Goal: Task Accomplishment & Management: Manage account settings

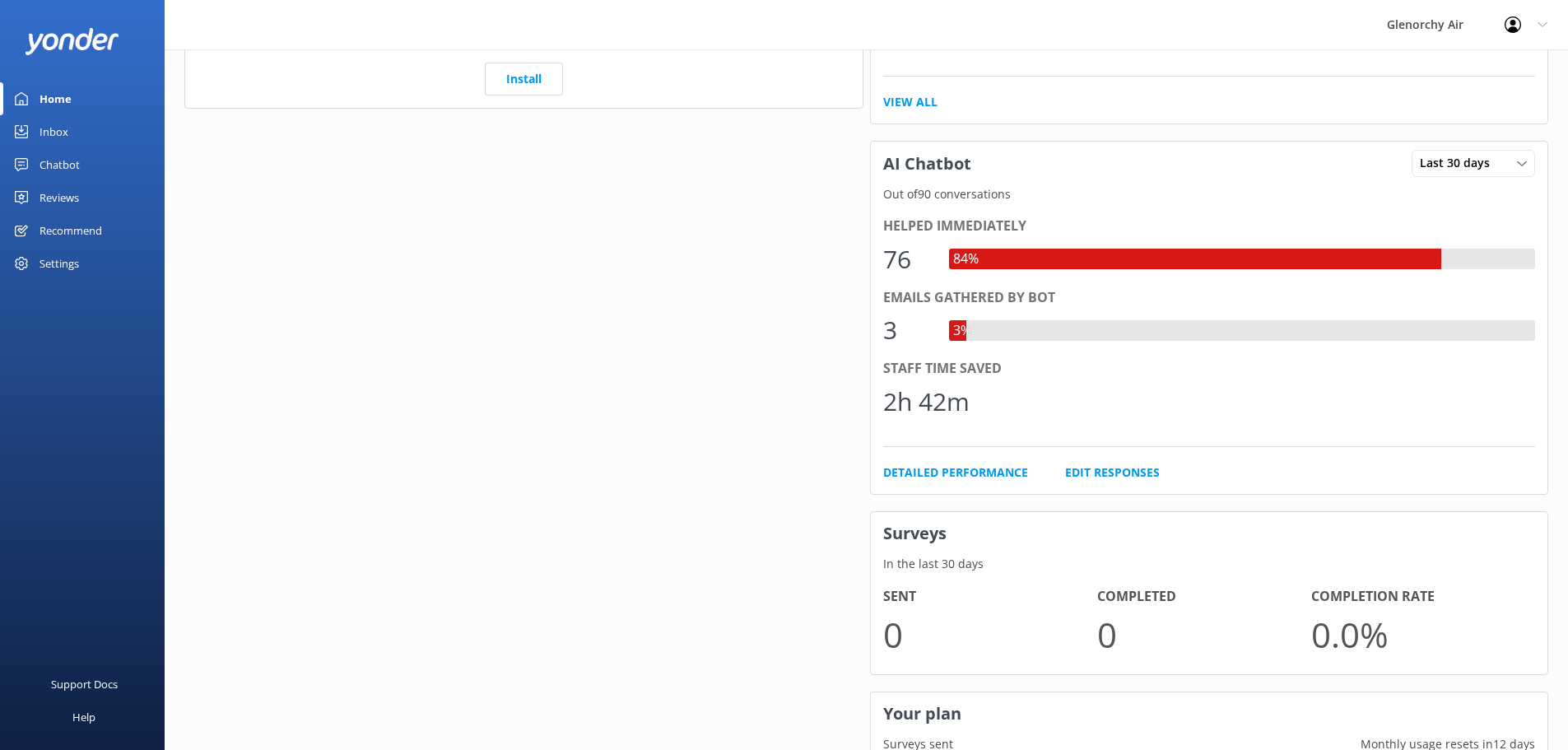
scroll to position [641, 0]
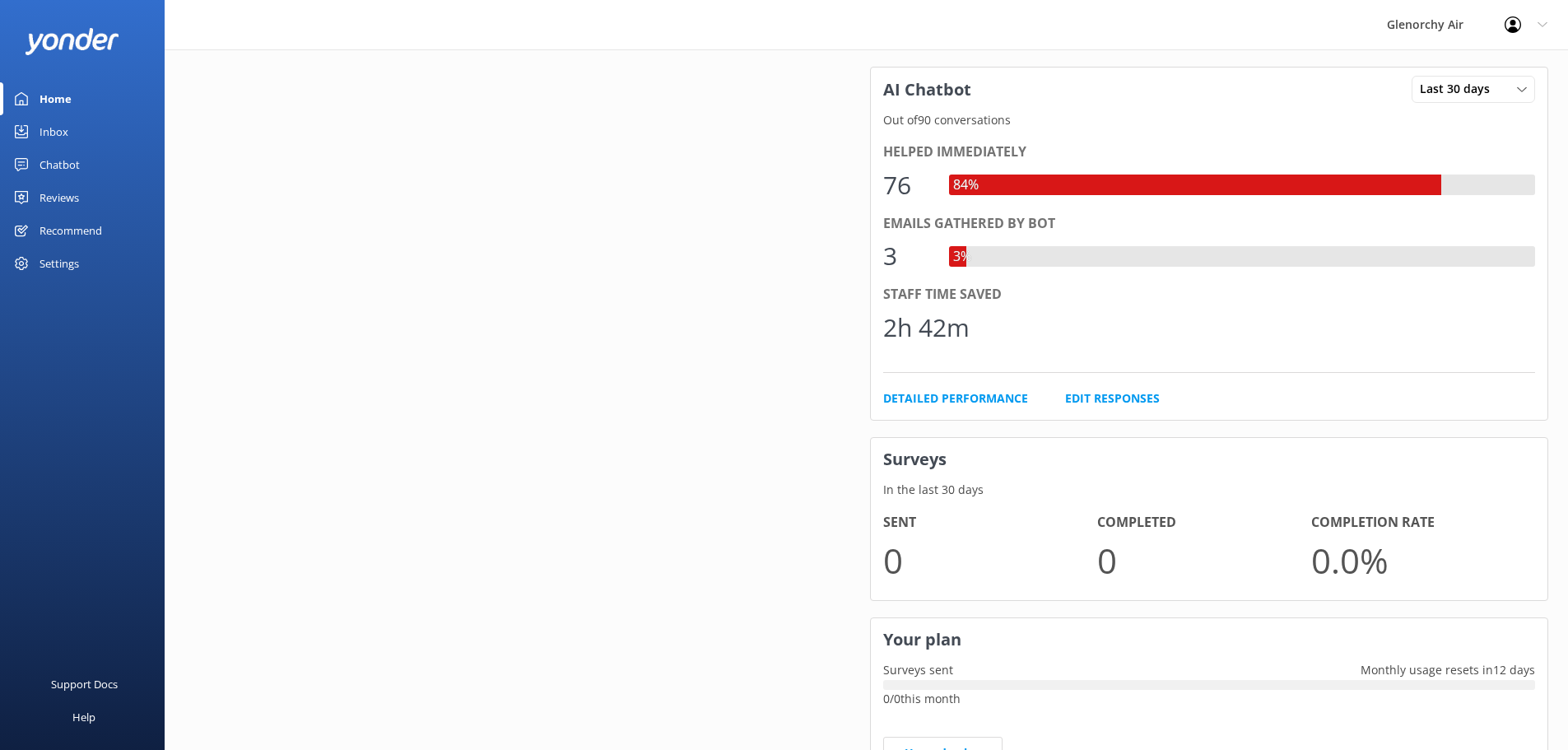
click at [389, 408] on div "Website Chat In the last 30 days Conversations 90 Active Pop-ups 0 Conversation…" at bounding box center [524, 103] width 685 height 1400
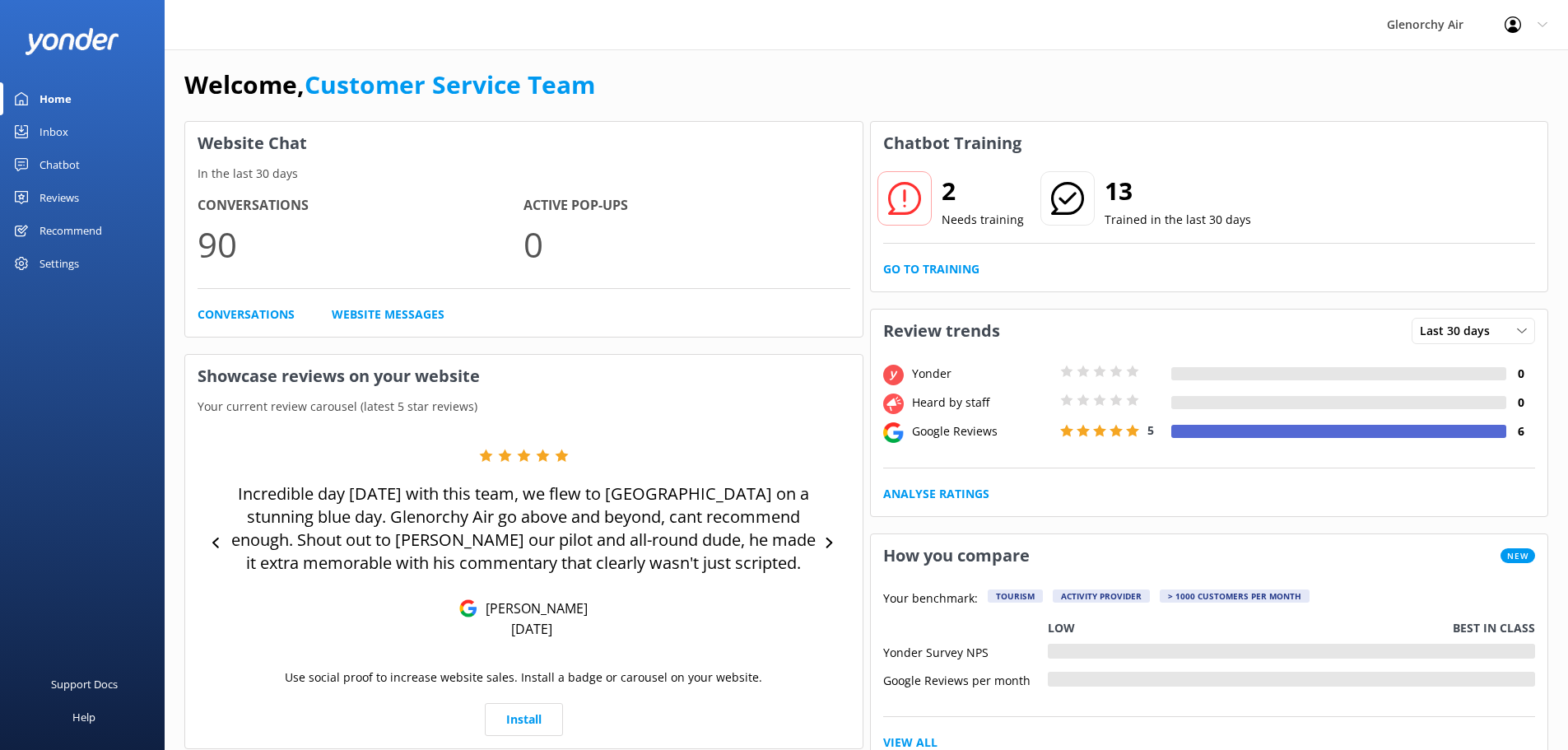
scroll to position [0, 0]
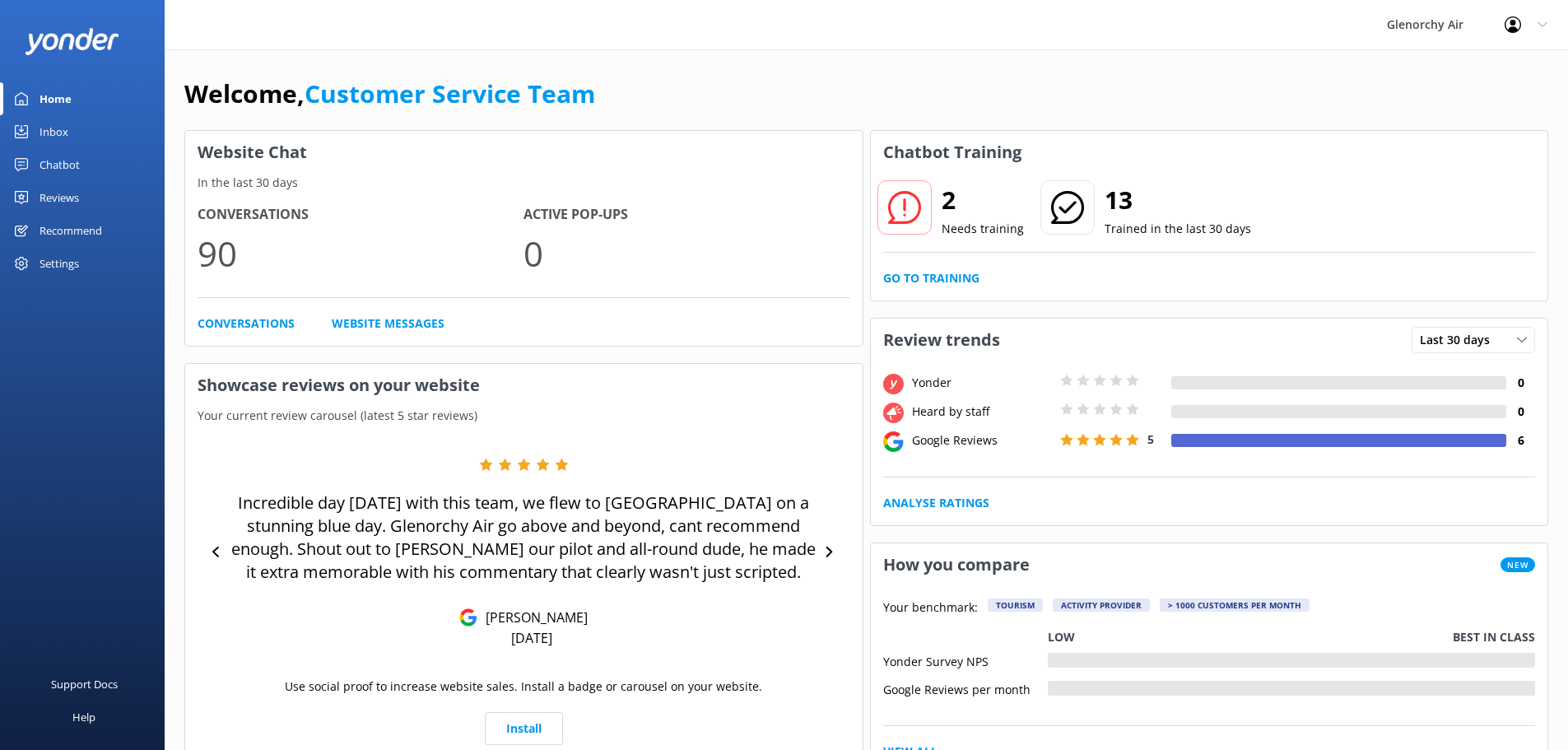
click at [55, 134] on div "Inbox" at bounding box center [54, 131] width 29 height 33
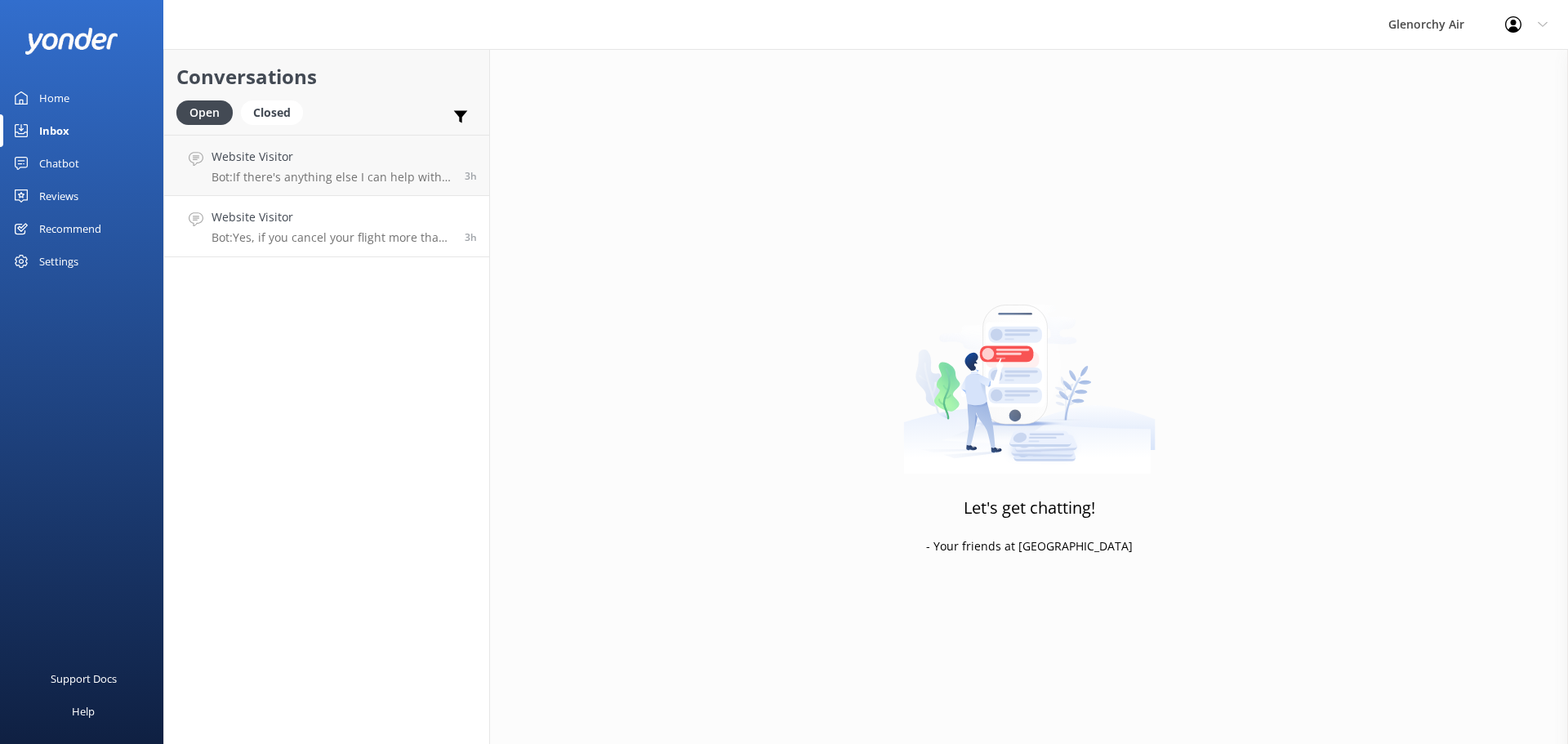
click at [394, 228] on div "Website Visitor Bot: Yes, if you cancel your flight more than 24 hours before t…" at bounding box center [332, 226] width 241 height 36
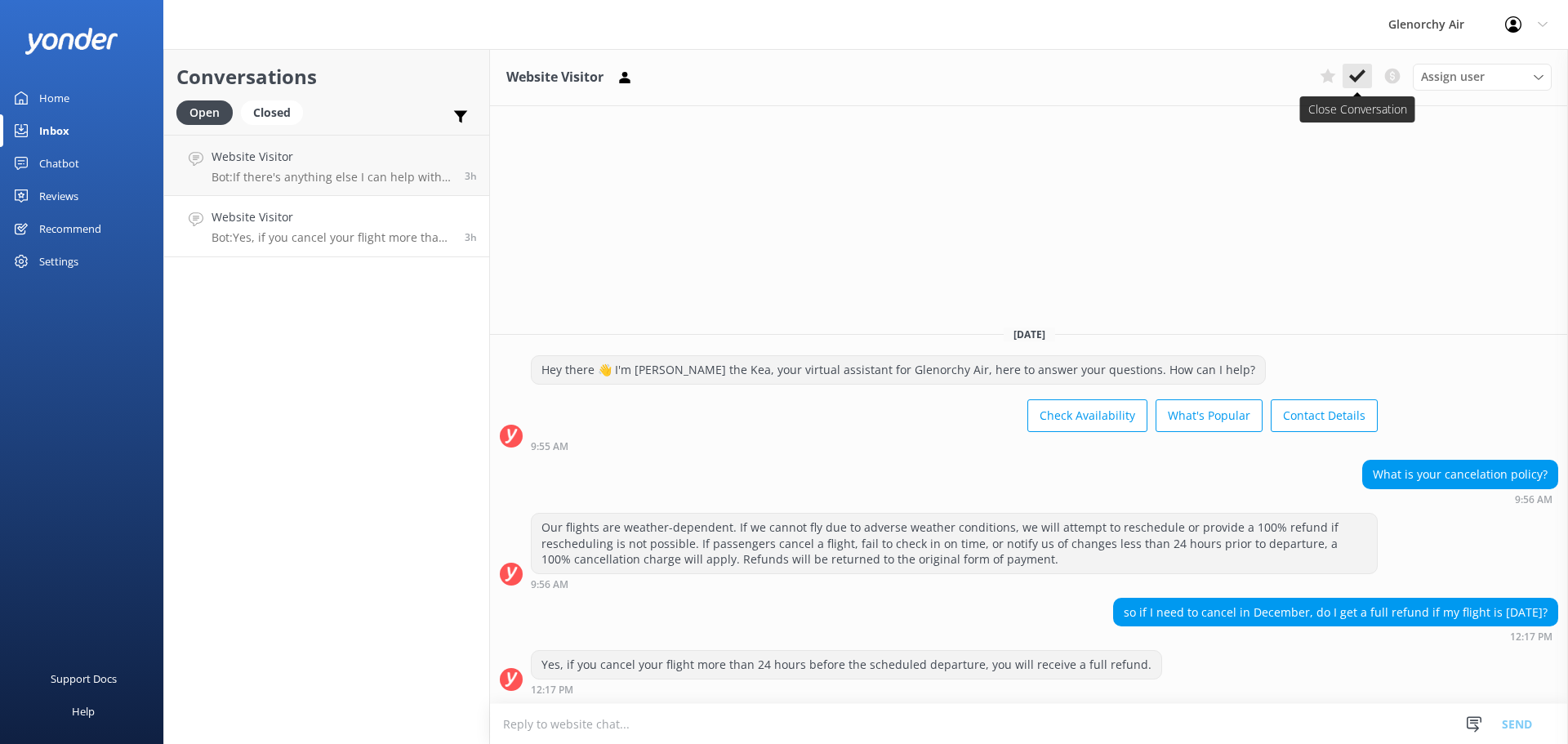
click at [1356, 76] on icon at bounding box center [1356, 75] width 16 height 16
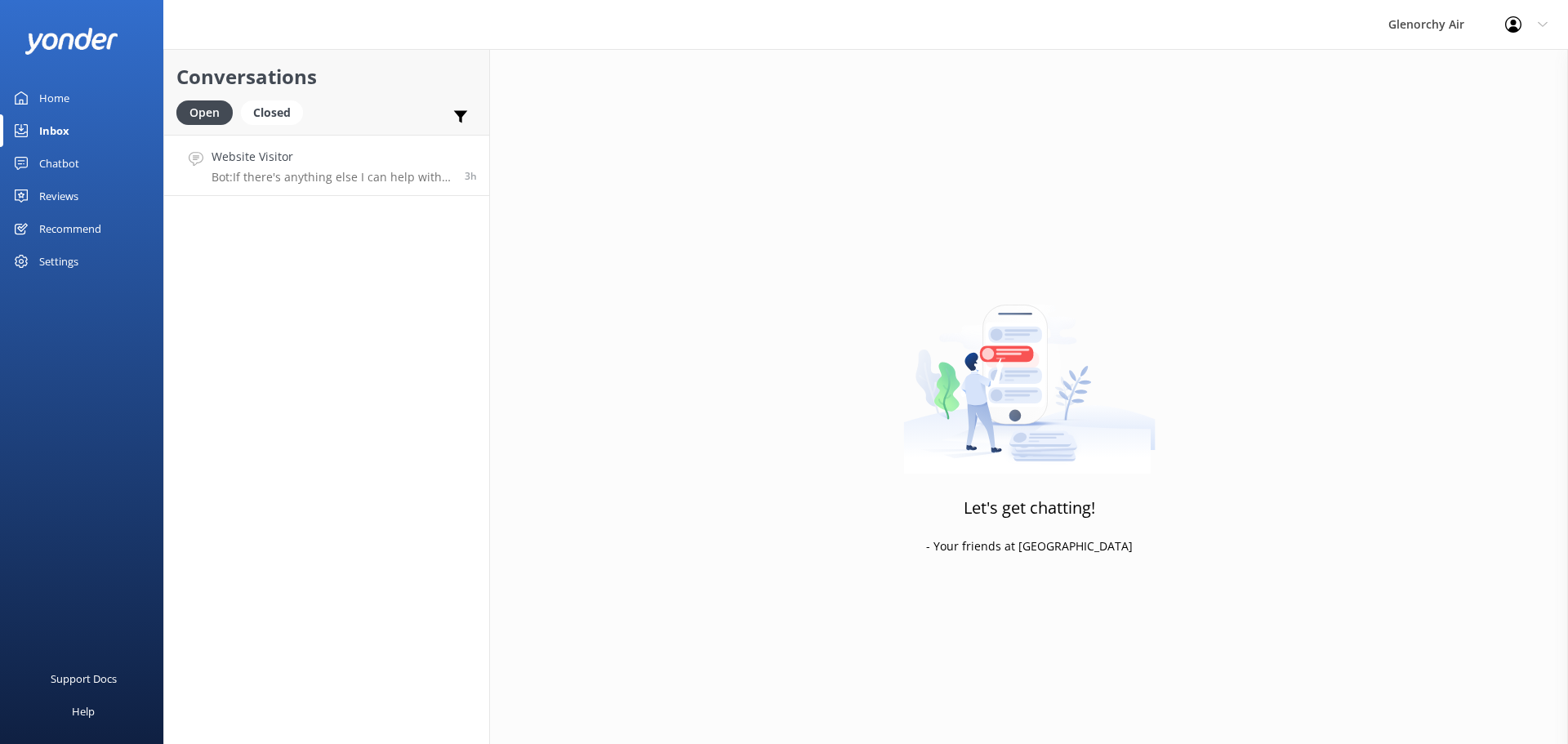
click at [348, 170] on p "Bot: If there's anything else I can help with, let me know!" at bounding box center [332, 177] width 241 height 15
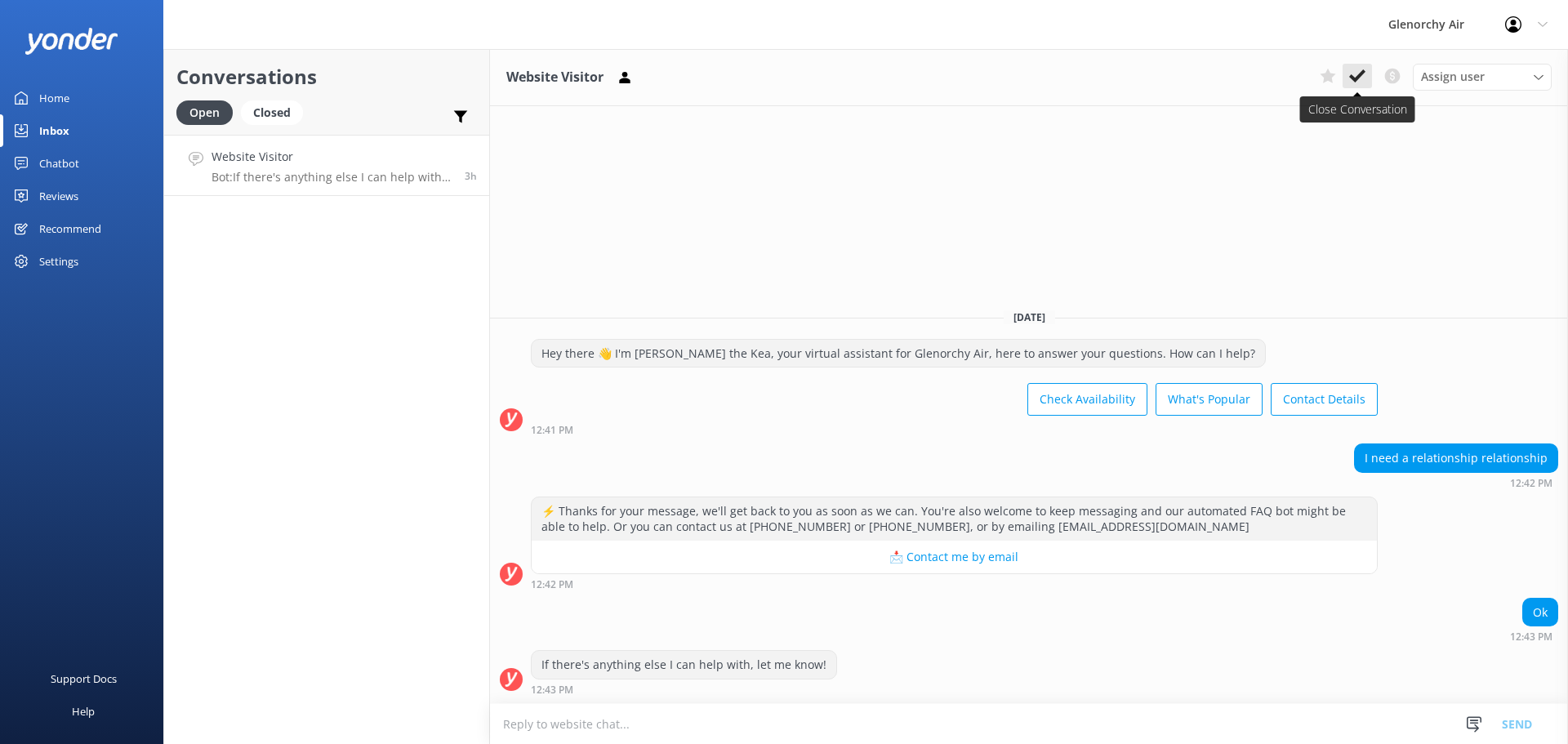
click at [1360, 84] on icon at bounding box center [1356, 75] width 16 height 16
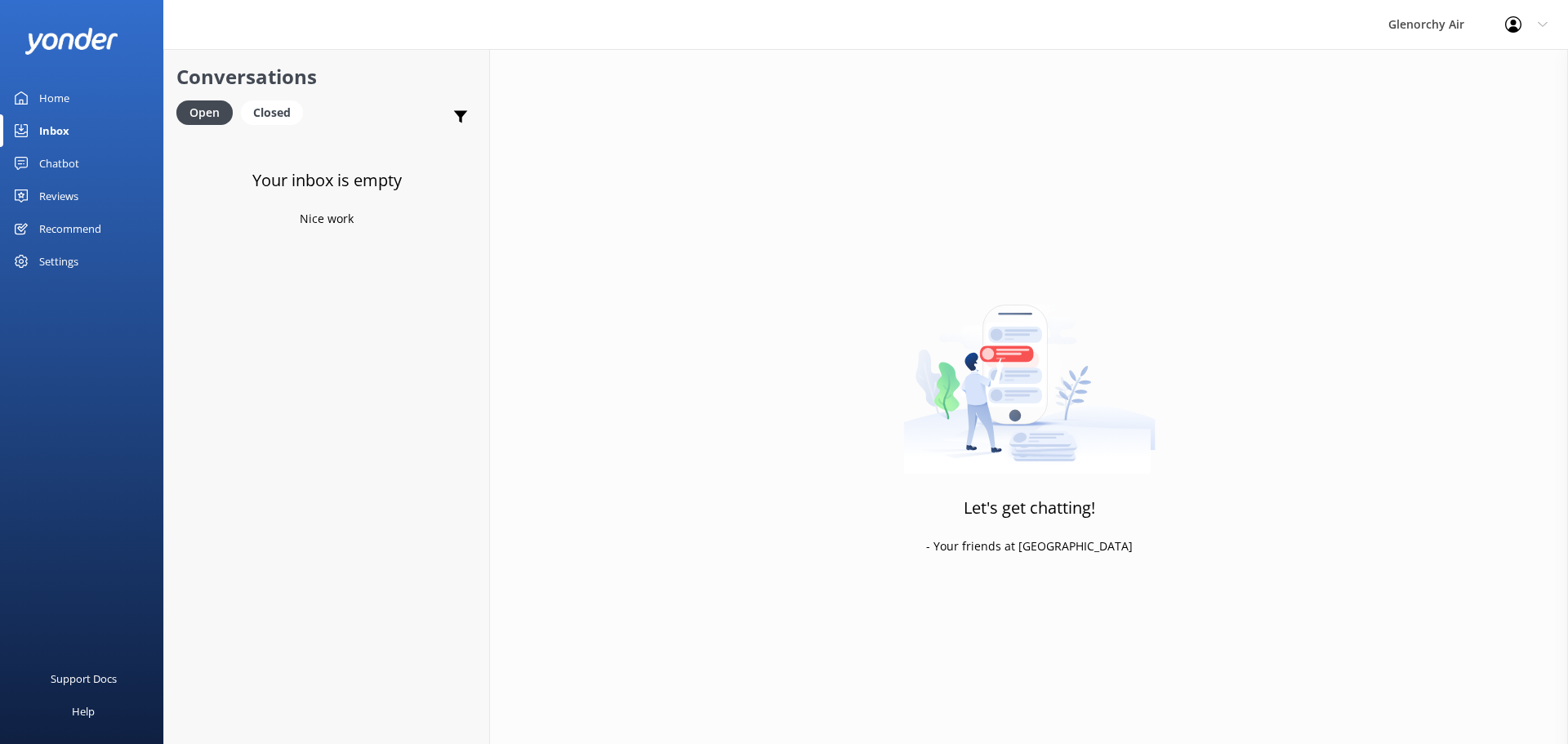
click at [63, 195] on div "Reviews" at bounding box center [59, 196] width 39 height 33
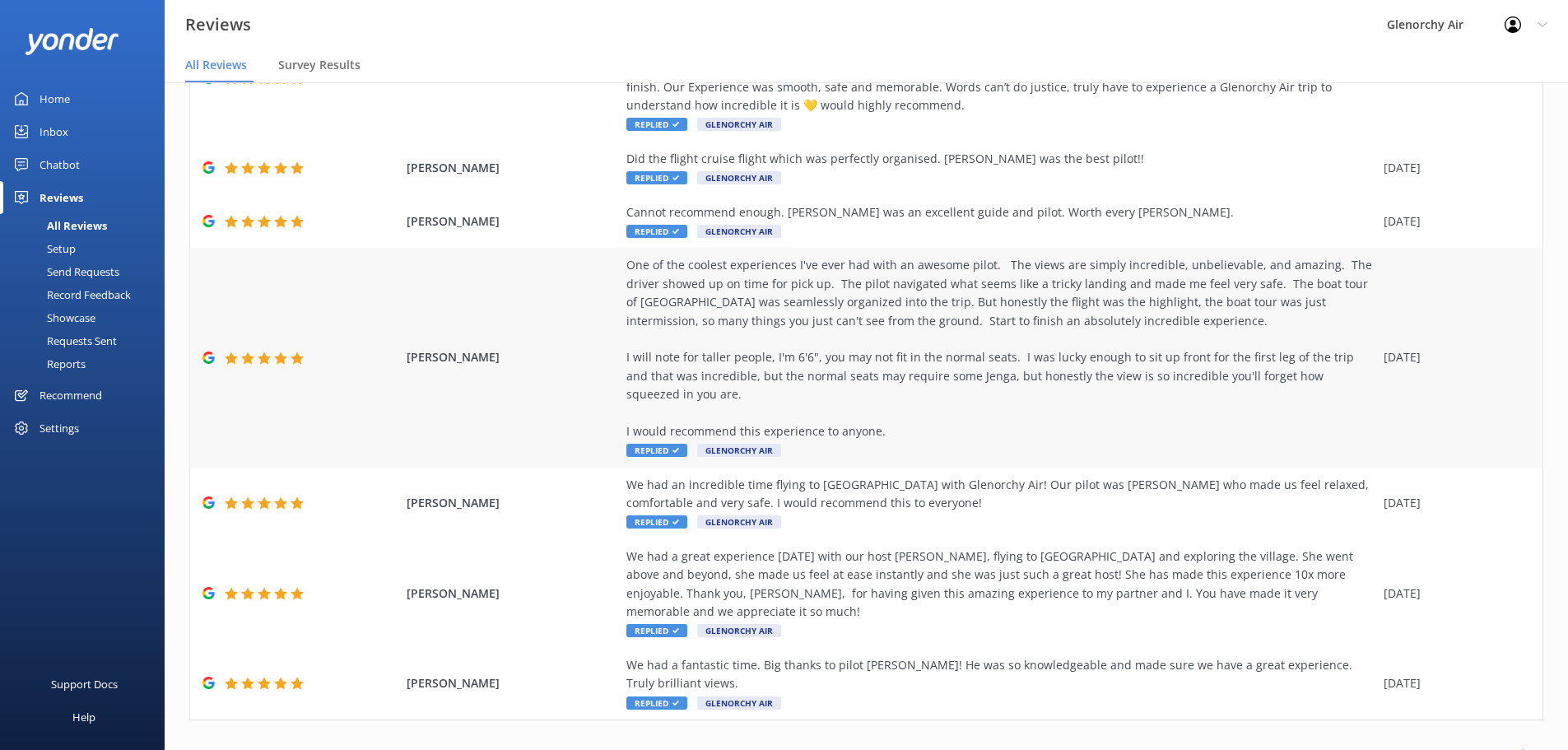
scroll to position [33, 0]
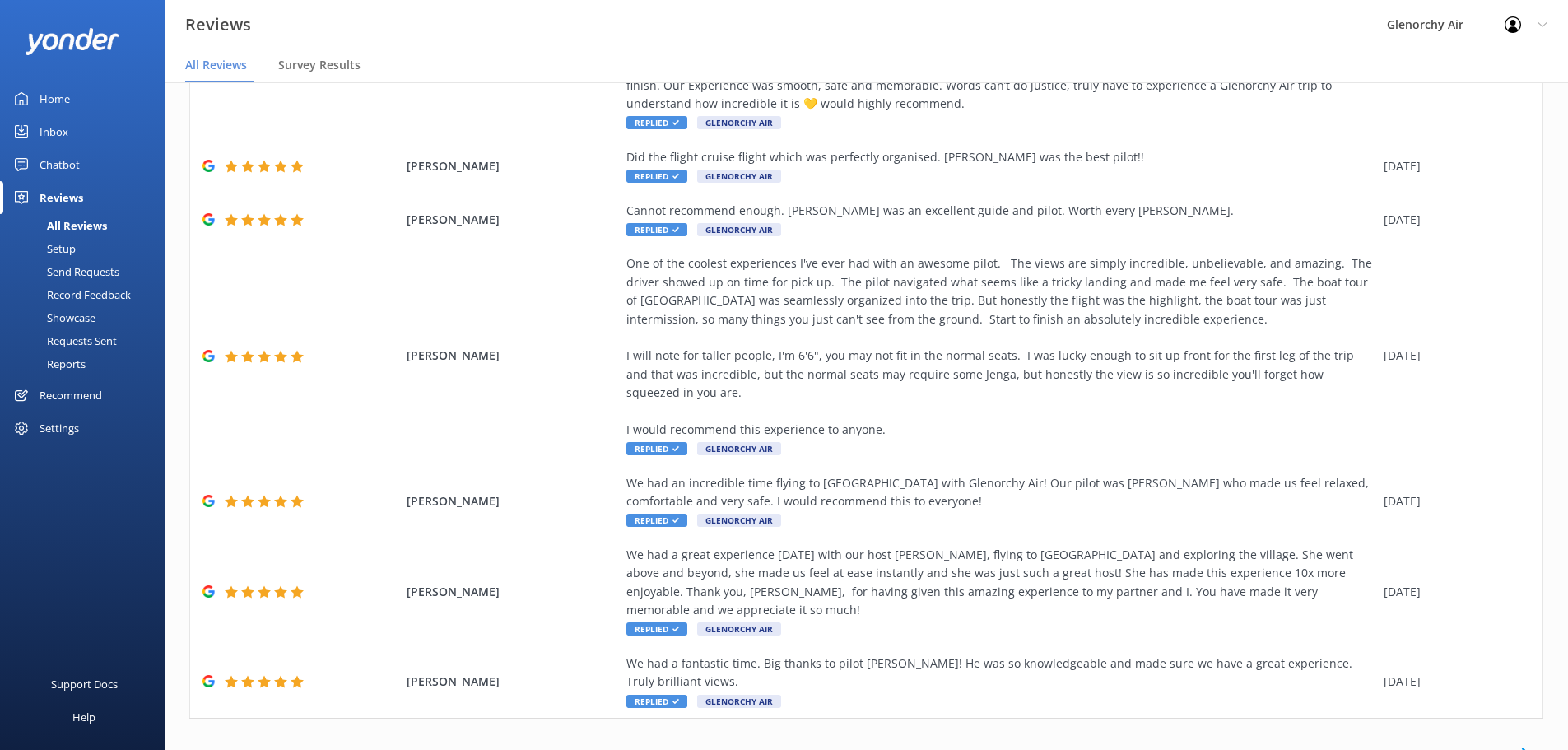
click at [1268, 746] on link "2" at bounding box center [1279, 754] width 23 height 16
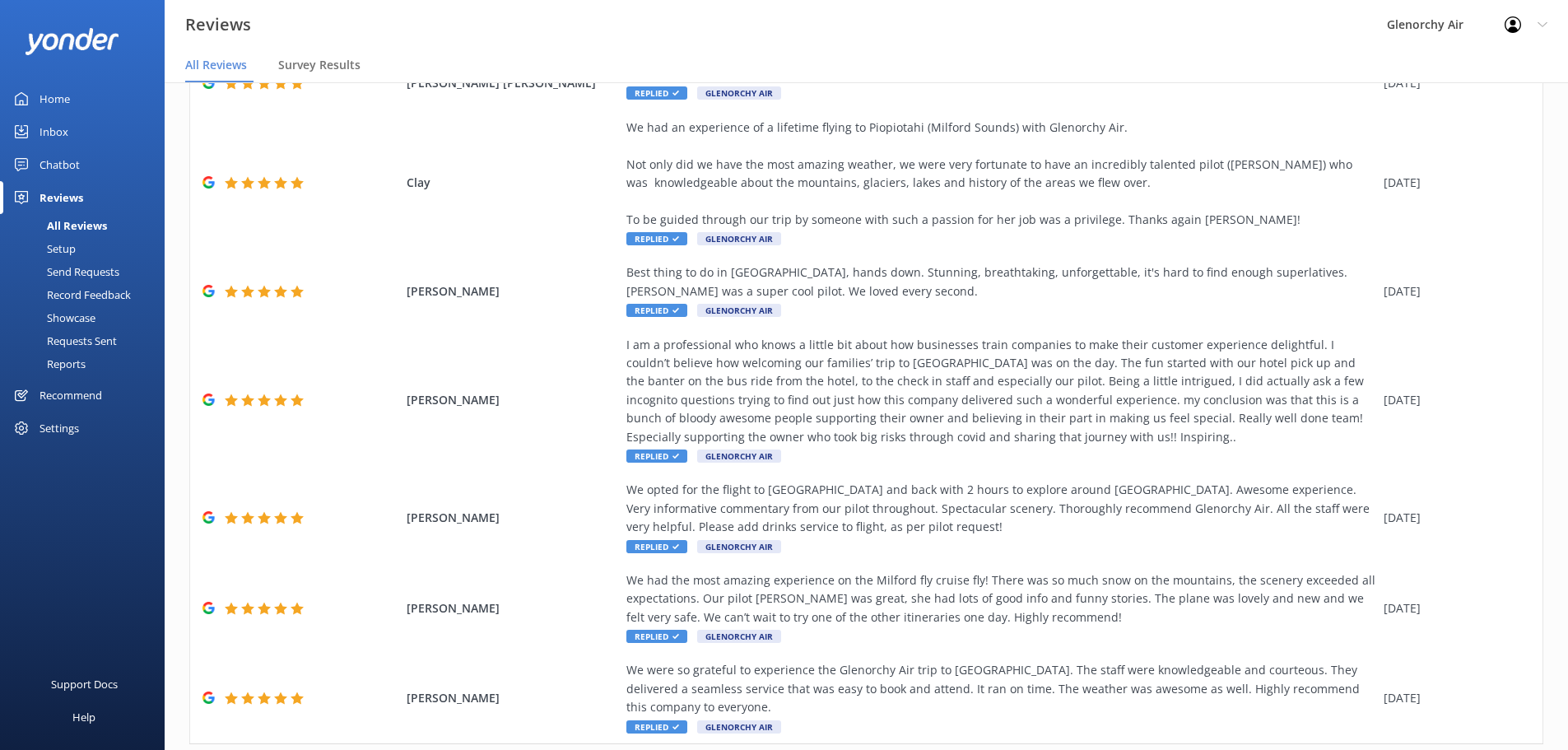
scroll to position [247, 0]
